Goal: Check status: Check status

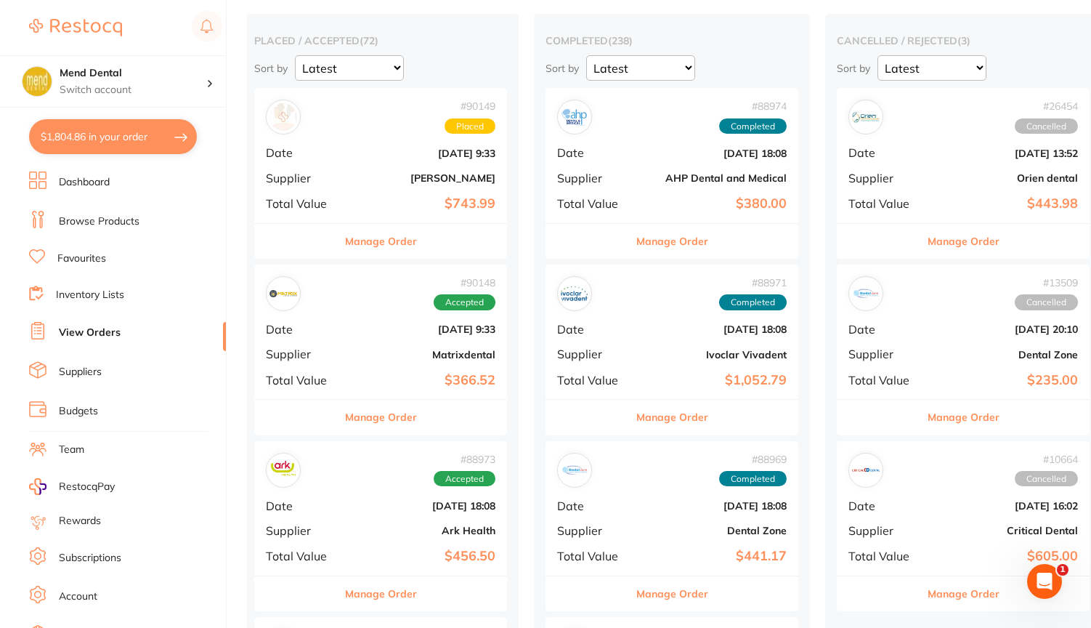
scroll to position [113, 0]
click at [205, 88] on p "Switch account" at bounding box center [133, 90] width 147 height 15
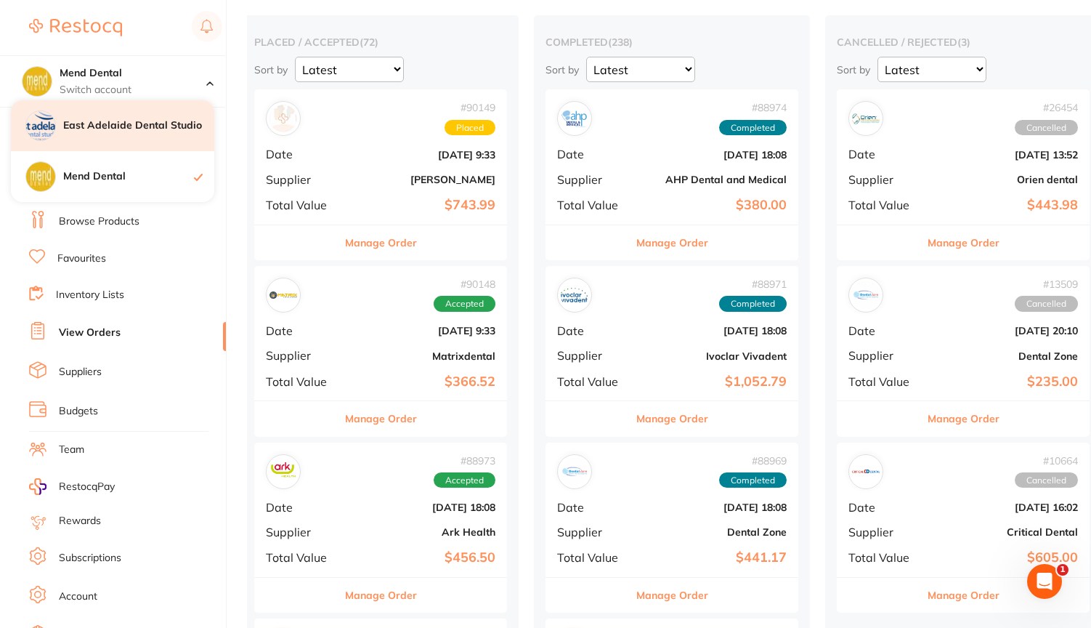
click at [162, 121] on h4 "East Adelaide Dental Studio" at bounding box center [138, 125] width 151 height 15
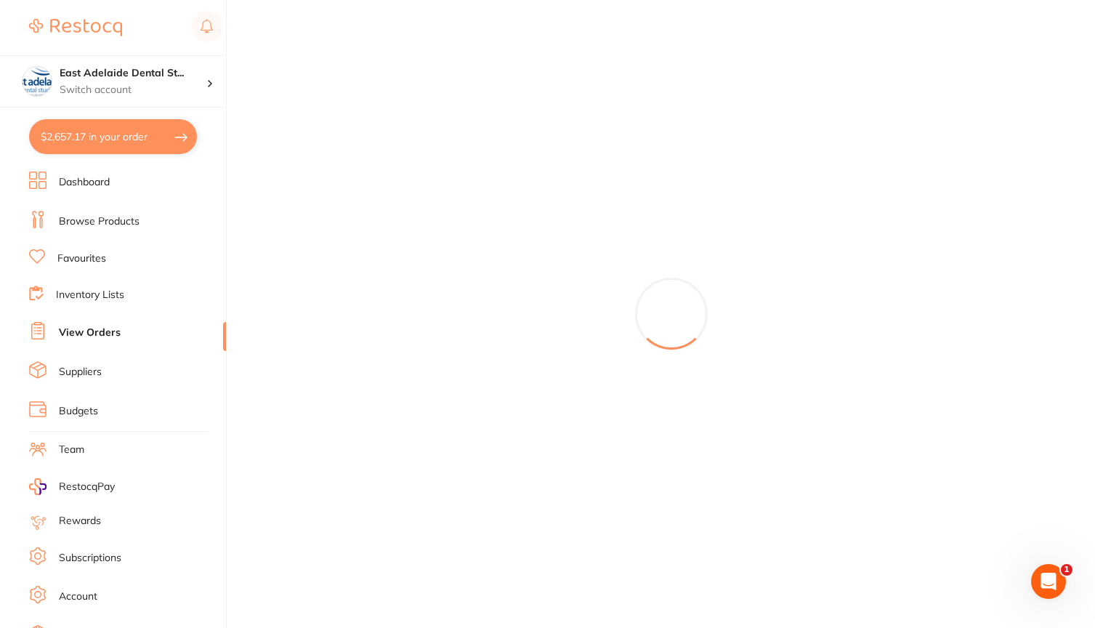
click at [92, 330] on link "View Orders" at bounding box center [90, 333] width 62 height 15
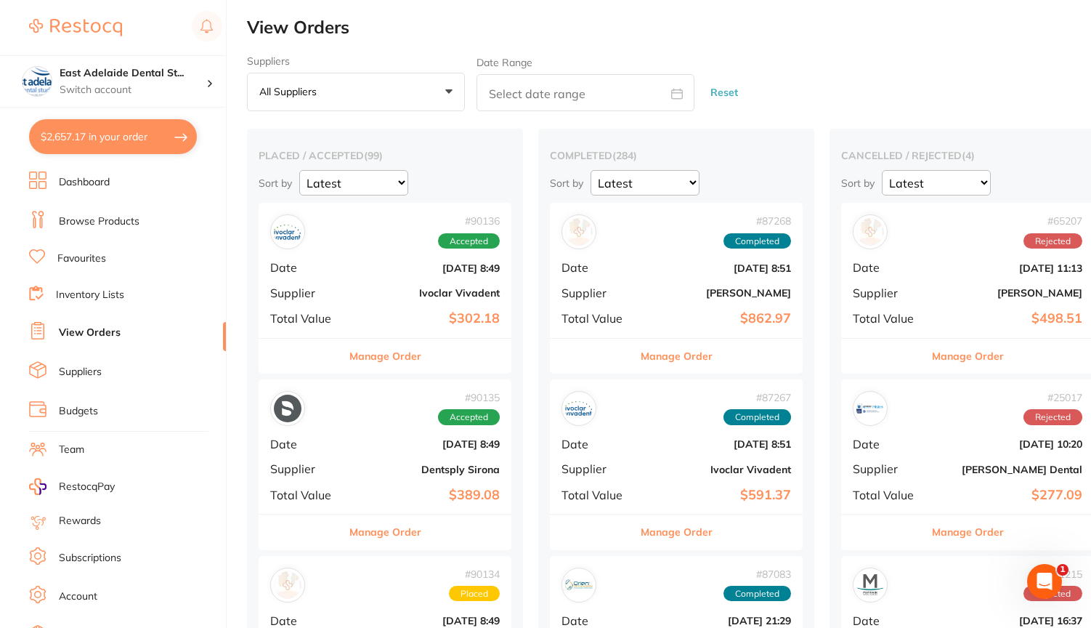
click at [388, 280] on div "# 90136 Accepted Date [DATE] 8:49 Supplier Ivoclar Vivadent Total Value $302.18" at bounding box center [385, 270] width 253 height 134
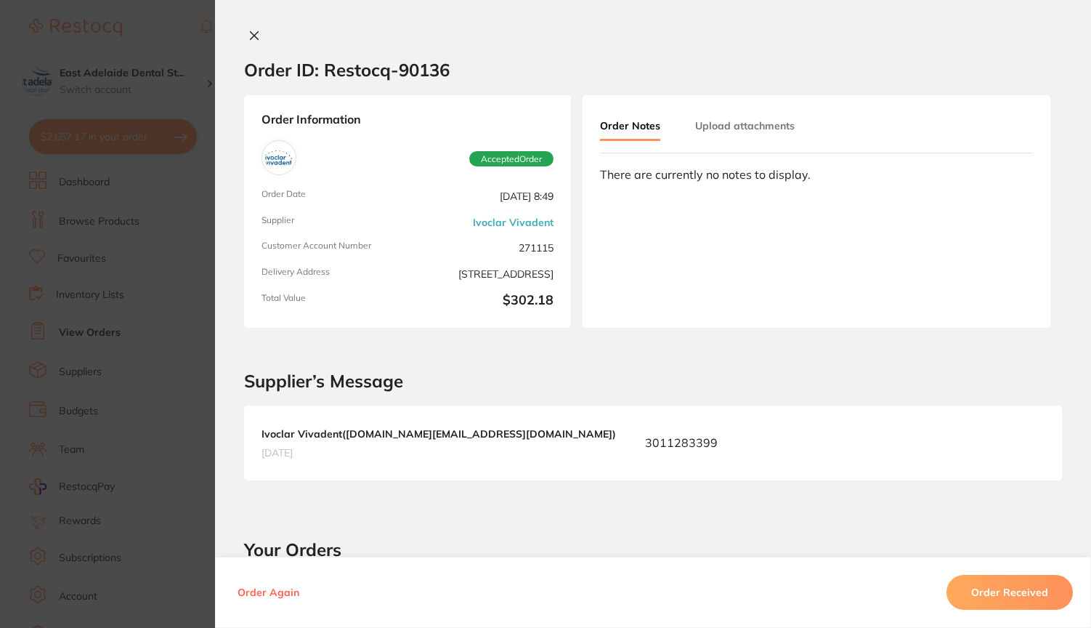
click at [254, 39] on icon at bounding box center [255, 36] width 8 height 8
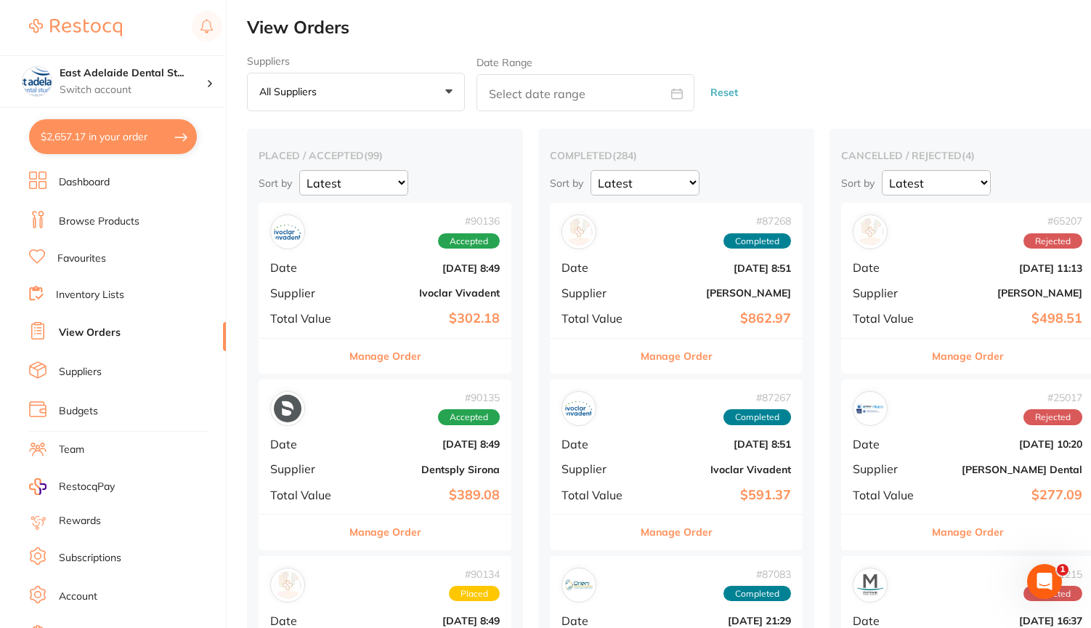
click at [388, 306] on div "# 90136 Accepted Date [DATE] 8:49 Supplier Ivoclar Vivadent Total Value $302.18" at bounding box center [385, 270] width 253 height 134
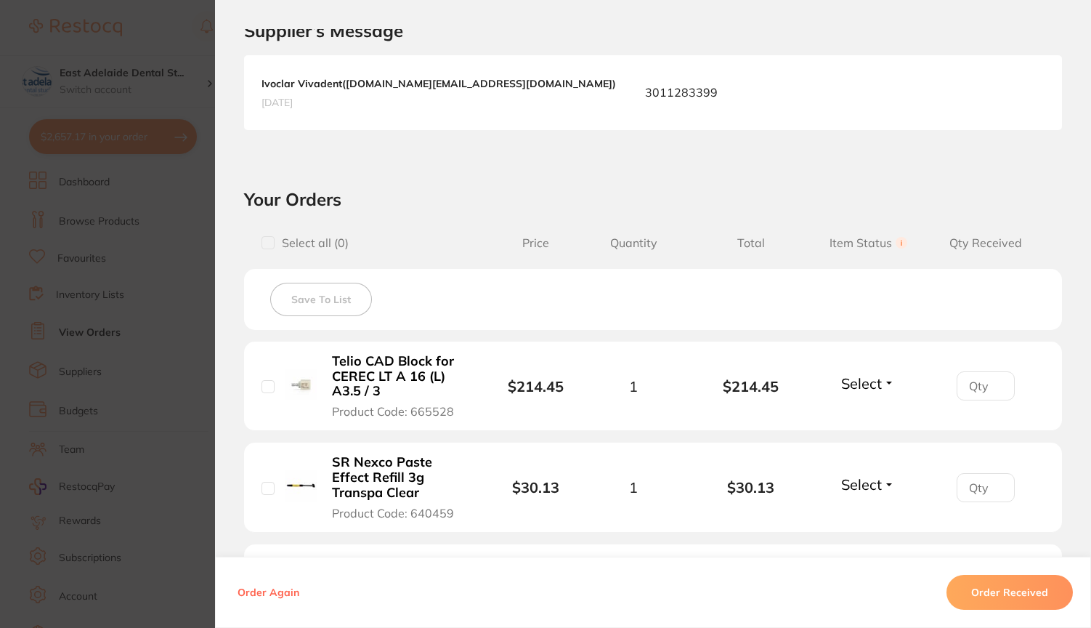
scroll to position [334, 0]
